Goal: Find specific page/section: Find specific page/section

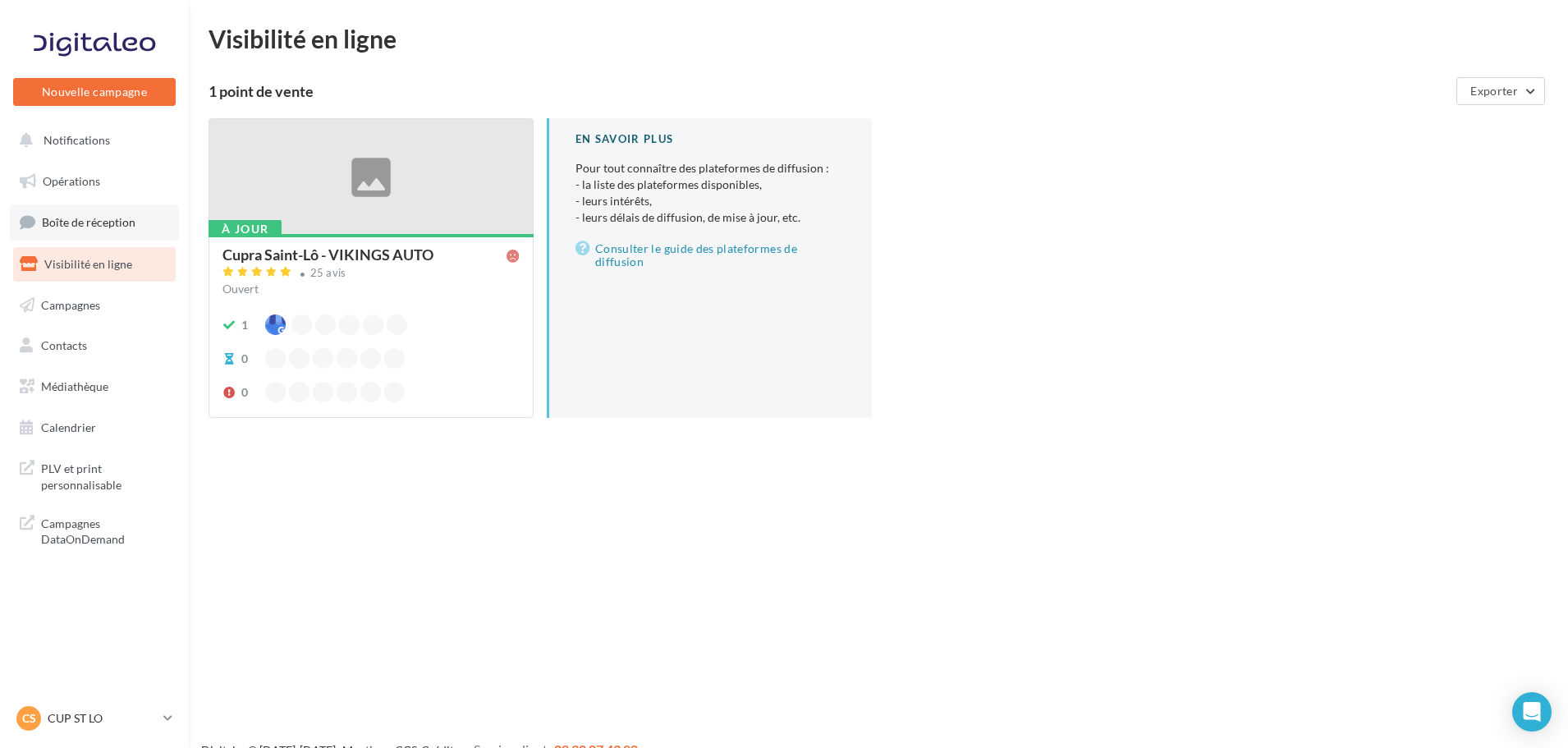
click at [97, 227] on span "Boîte de réception" at bounding box center [88, 222] width 93 height 14
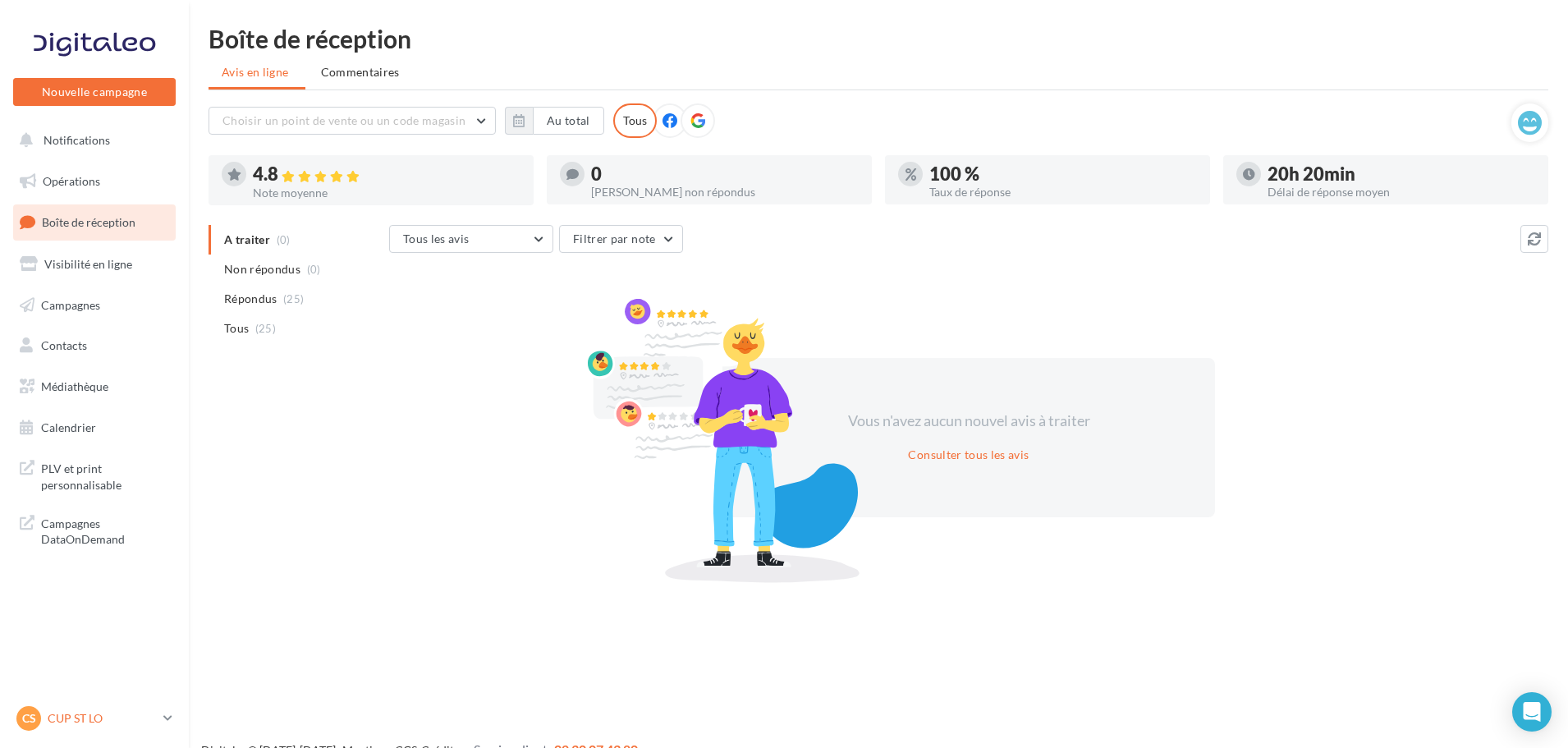
click at [29, 719] on span "CS" at bounding box center [29, 719] width 14 height 17
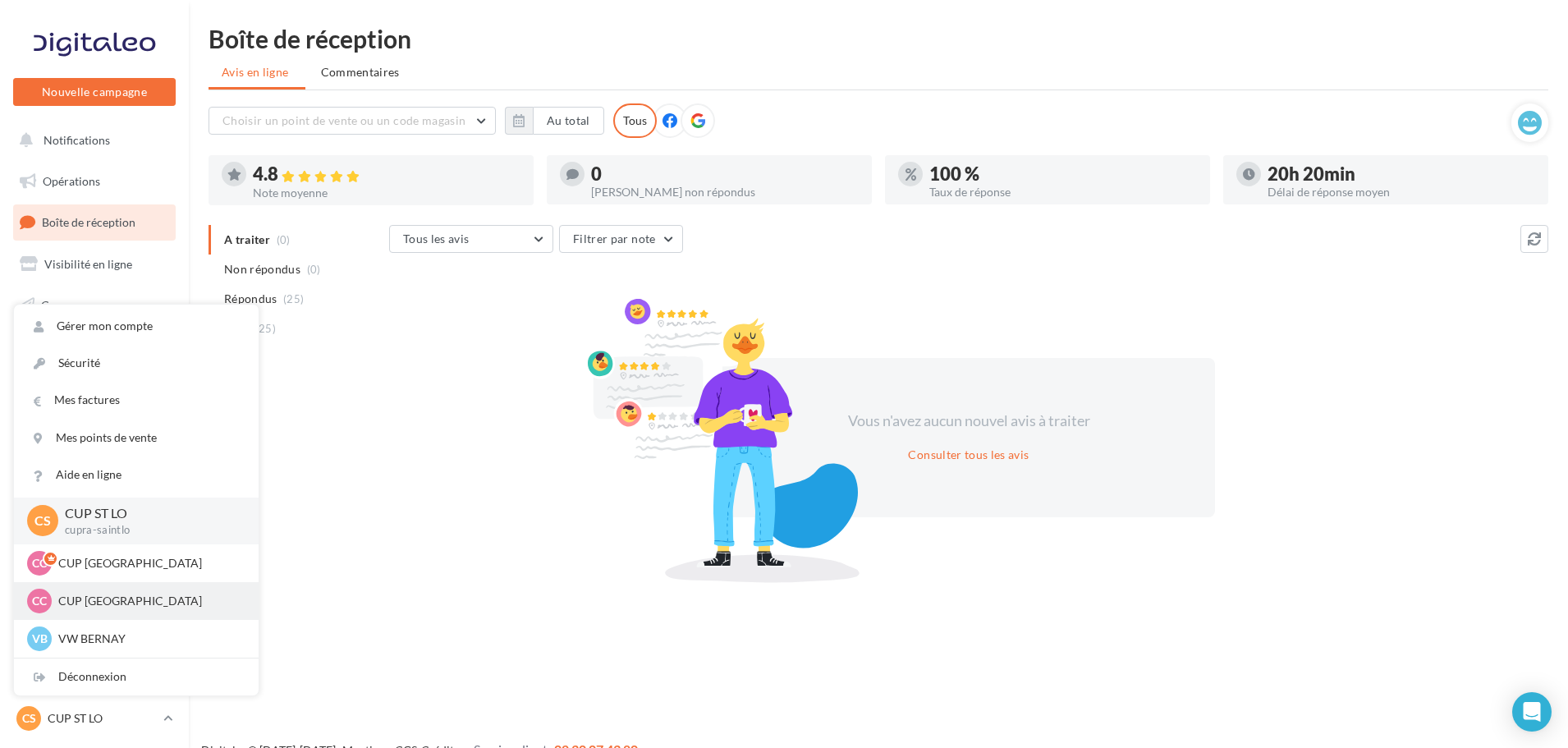
click at [118, 597] on p "CUP [GEOGRAPHIC_DATA]" at bounding box center [148, 601] width 181 height 17
